Goal: Check status: Check status

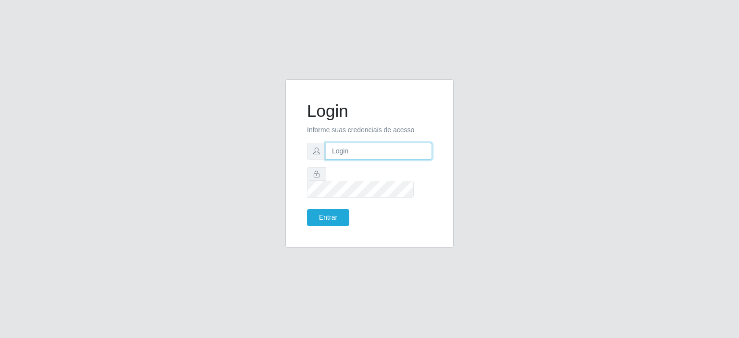
click at [352, 153] on input "text" at bounding box center [379, 151] width 106 height 17
type input "[EMAIL_ADDRESS][DOMAIN_NAME]"
click at [332, 209] on button "Entrar" at bounding box center [328, 217] width 42 height 17
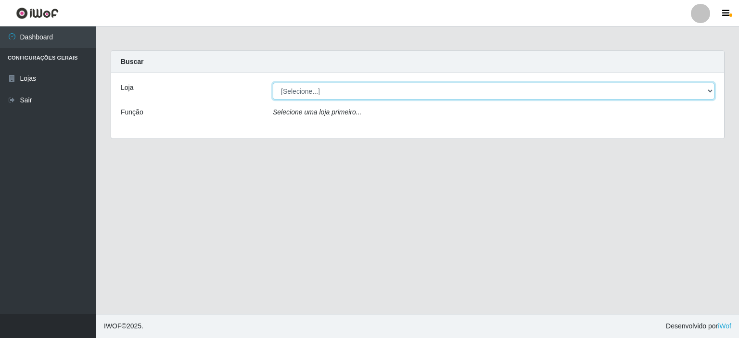
click at [318, 90] on select "[Selecione...] Corte Fácil - Unidade Planalto" at bounding box center [494, 91] width 442 height 17
select select "202"
click at [273, 83] on select "[Selecione...] Corte Fácil - Unidade Planalto" at bounding box center [494, 91] width 442 height 17
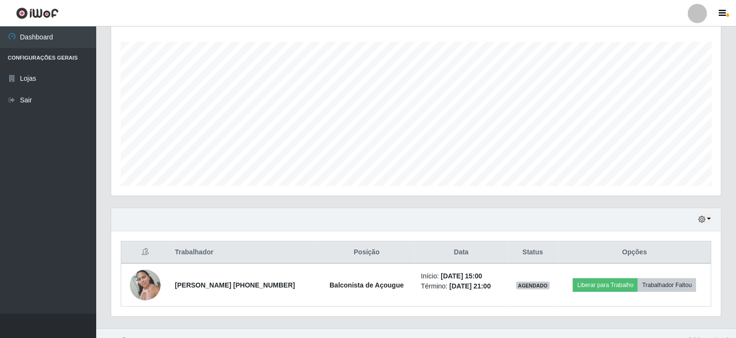
scroll to position [170, 0]
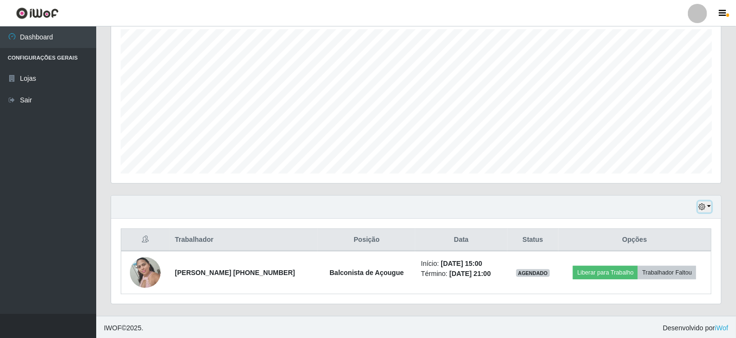
click at [710, 207] on button "button" at bounding box center [704, 207] width 13 height 11
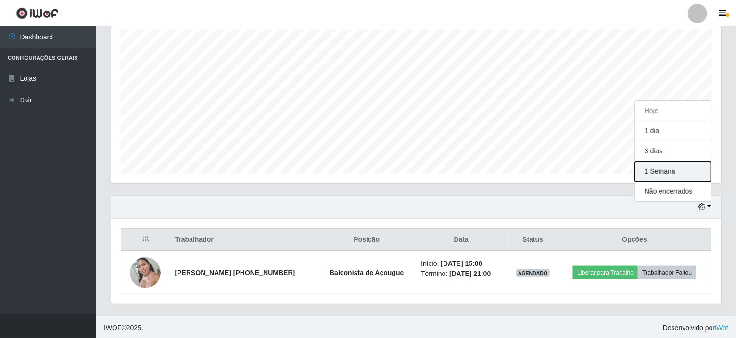
click at [677, 176] on button "1 Semana" at bounding box center [673, 172] width 76 height 20
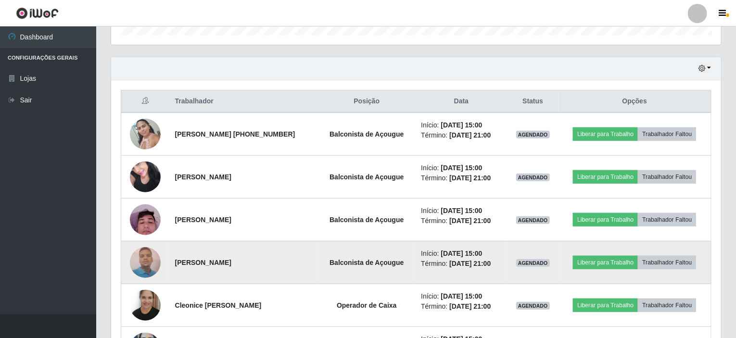
scroll to position [213, 0]
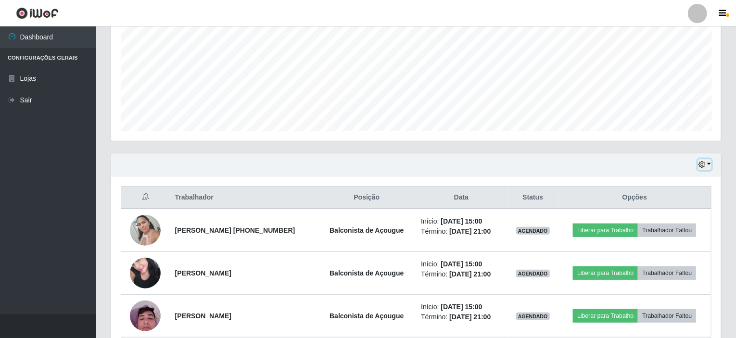
click at [710, 164] on button "button" at bounding box center [704, 164] width 13 height 11
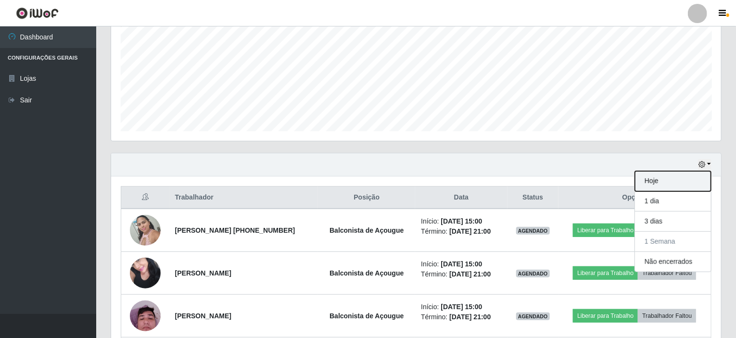
click at [646, 182] on button "Hoje" at bounding box center [673, 181] width 76 height 20
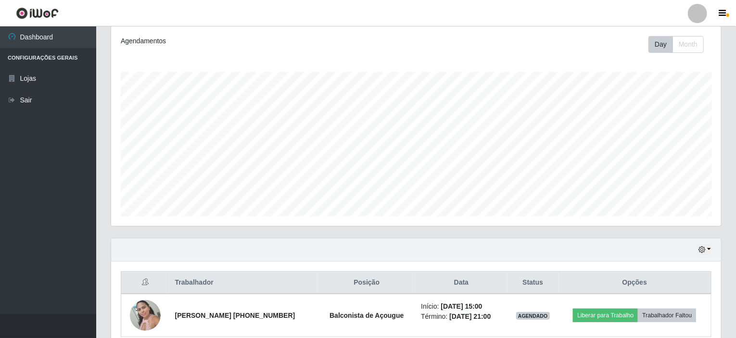
scroll to position [170, 0]
